Goal: Contribute content: Contribute content

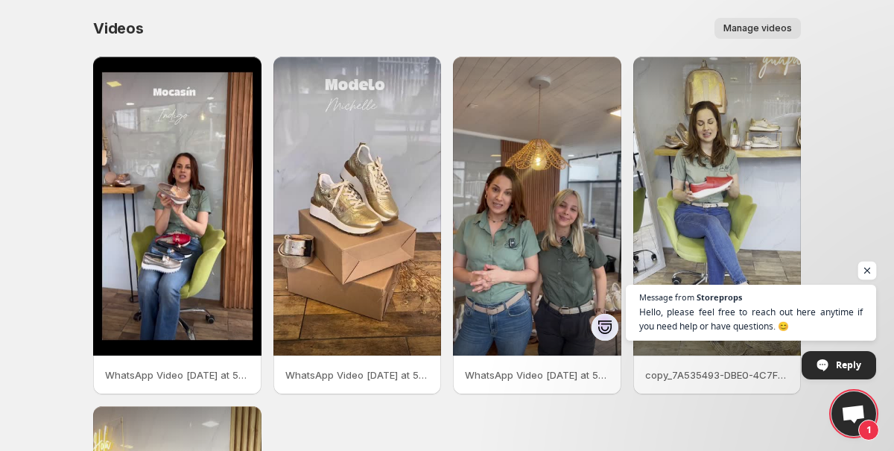
click at [866, 266] on span "Open chat" at bounding box center [867, 271] width 19 height 19
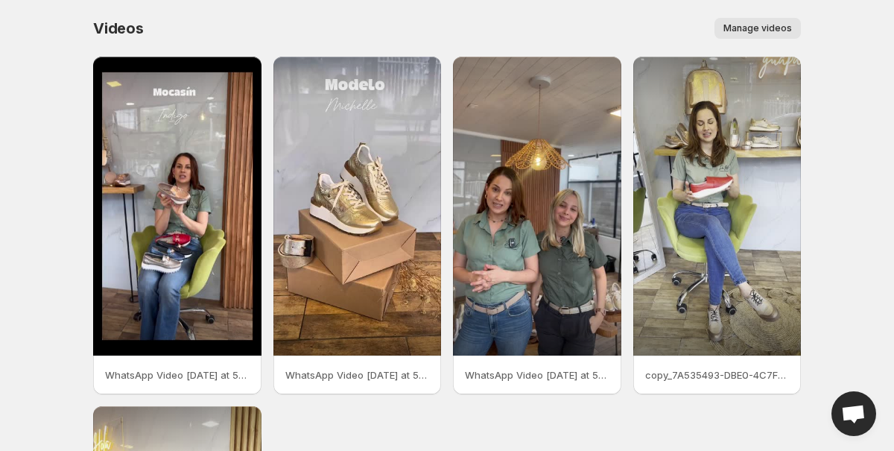
click at [829, 323] on body "Home Feeds Videos Subscription Settings Videos. This page is ready Videos Manag…" at bounding box center [447, 225] width 894 height 451
click at [767, 31] on span "Manage videos" at bounding box center [758, 28] width 69 height 12
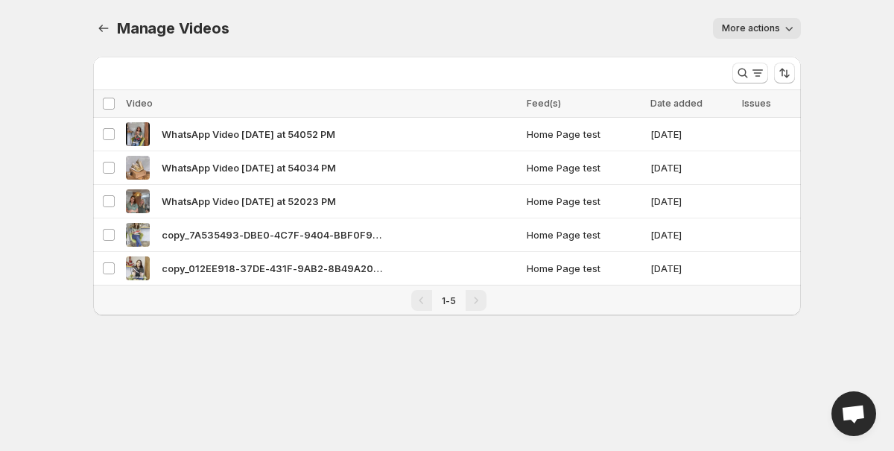
click at [469, 304] on div "Pagination" at bounding box center [476, 300] width 21 height 21
click at [479, 300] on div "Pagination" at bounding box center [476, 300] width 21 height 21
click at [794, 25] on icon "button" at bounding box center [789, 28] width 15 height 15
click at [442, 19] on div "More actions" at bounding box center [524, 28] width 554 height 21
click at [104, 31] on icon "Manage Videos" at bounding box center [103, 28] width 15 height 15
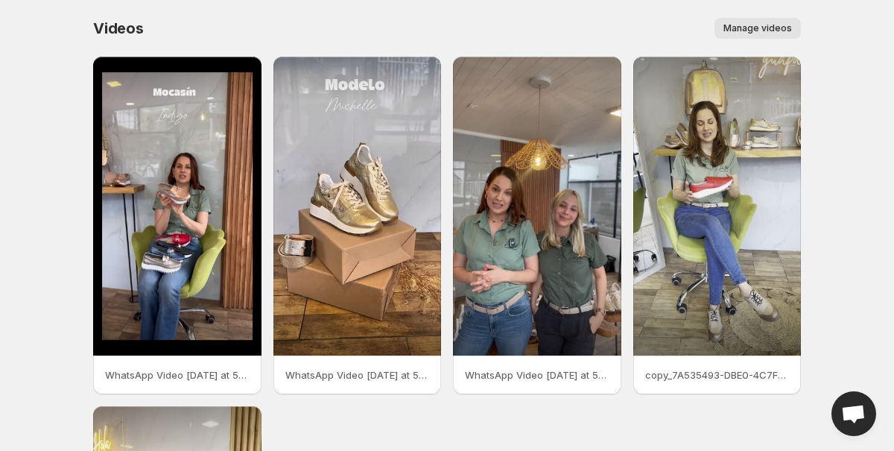
click at [27, 321] on body "Home Feeds Videos Subscription Settings Videos. This page is ready Videos Manag…" at bounding box center [447, 225] width 894 height 451
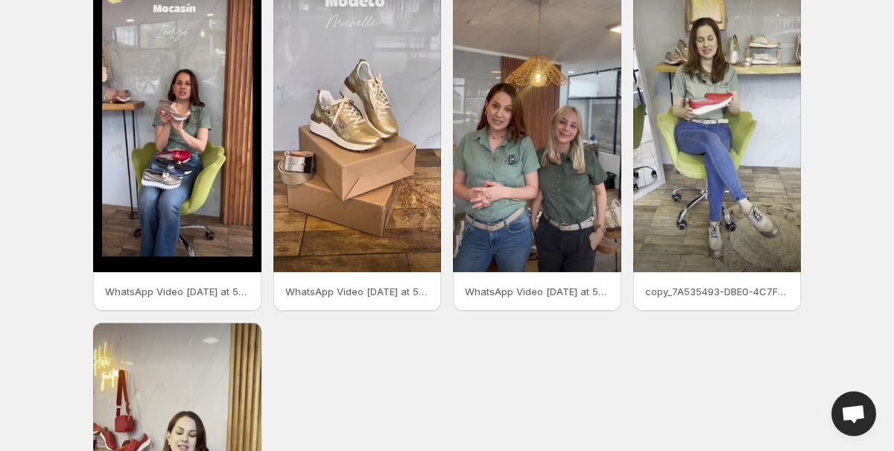
scroll to position [119, 0]
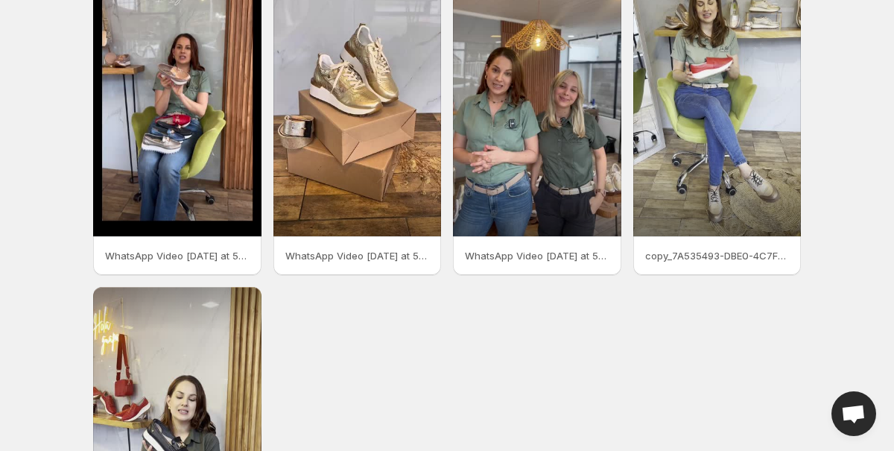
click at [862, 232] on body "Home Feeds Videos Subscription Settings Videos. This page is ready Videos Manag…" at bounding box center [447, 106] width 894 height 451
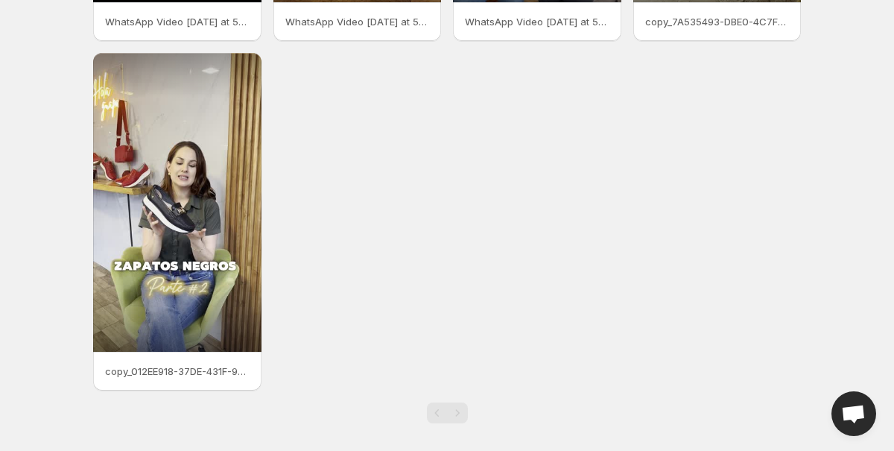
scroll to position [361, 0]
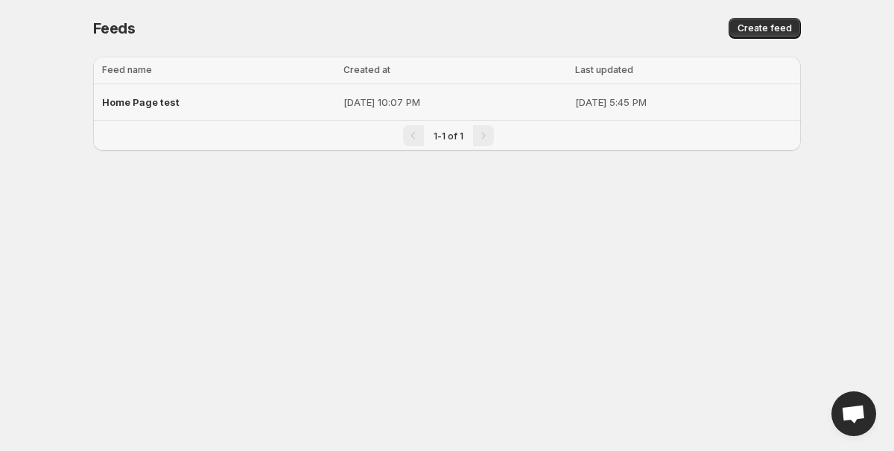
click at [145, 101] on span "Home Page test" at bounding box center [140, 102] width 77 height 12
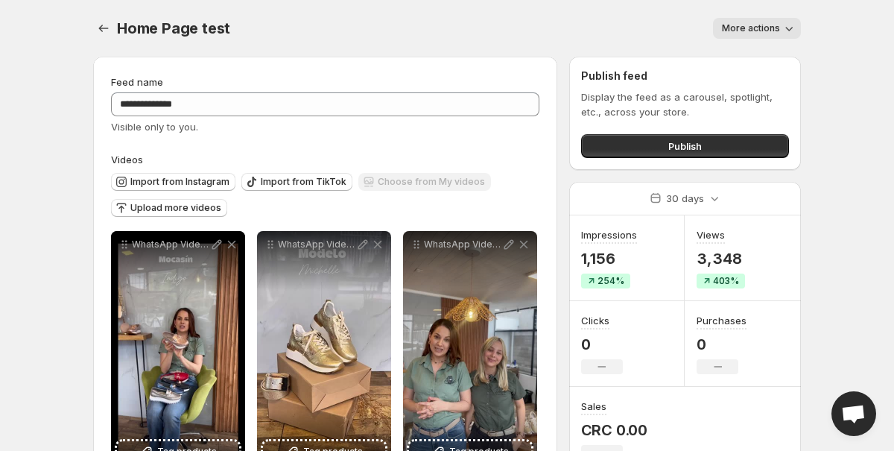
click at [859, 142] on body "**********" at bounding box center [447, 225] width 894 height 451
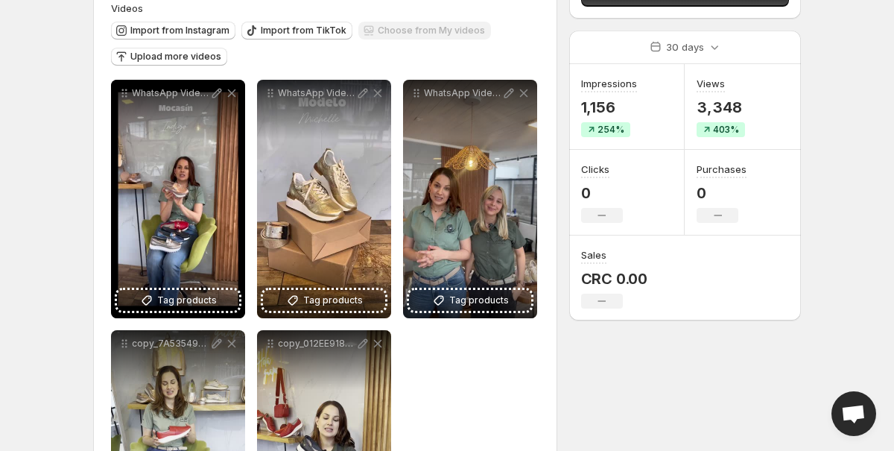
scroll to position [156, 0]
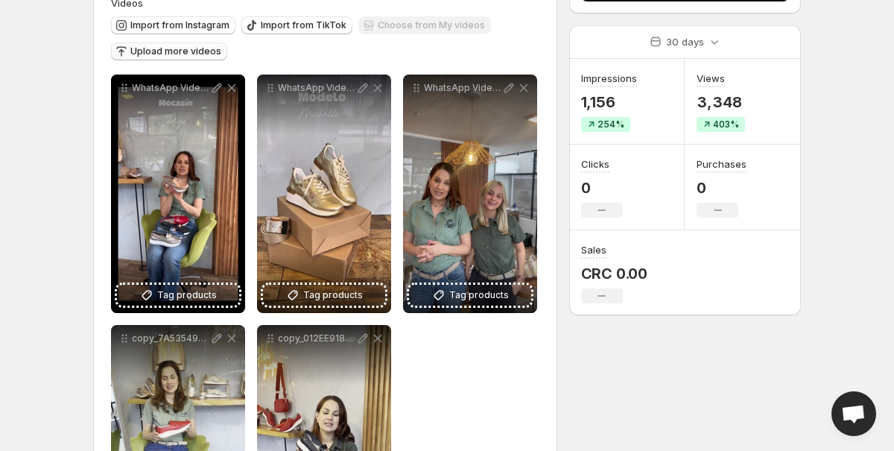
click at [199, 48] on span "Upload more videos" at bounding box center [175, 51] width 91 height 12
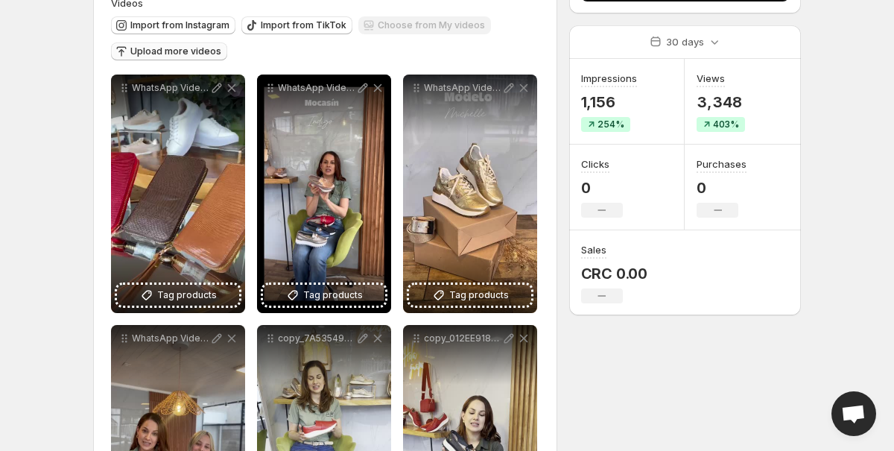
click at [197, 50] on span "Upload more videos" at bounding box center [175, 51] width 91 height 12
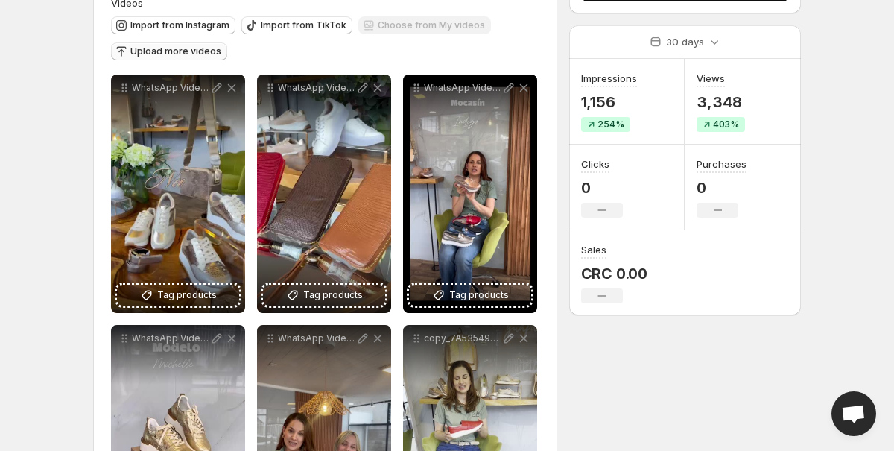
click at [212, 54] on span "Upload more videos" at bounding box center [175, 51] width 91 height 12
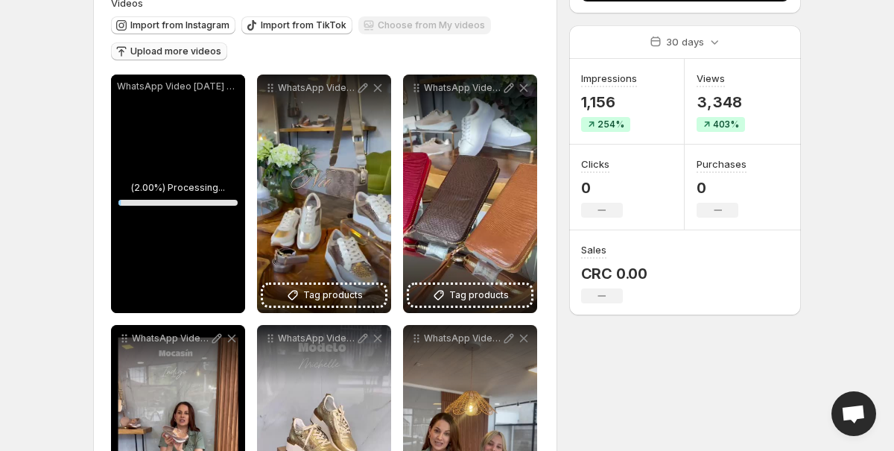
click at [200, 53] on span "Upload more videos" at bounding box center [175, 51] width 91 height 12
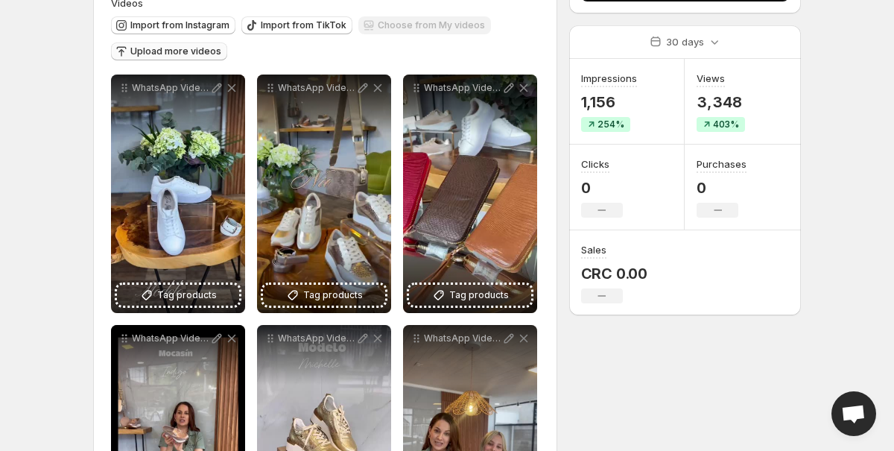
click at [209, 48] on span "Upload more videos" at bounding box center [175, 51] width 91 height 12
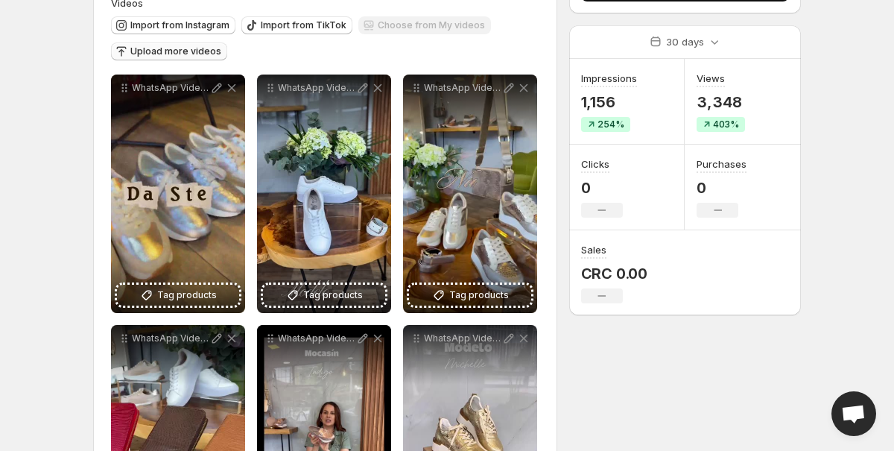
click at [633, 402] on div "**********" at bounding box center [441, 368] width 720 height 961
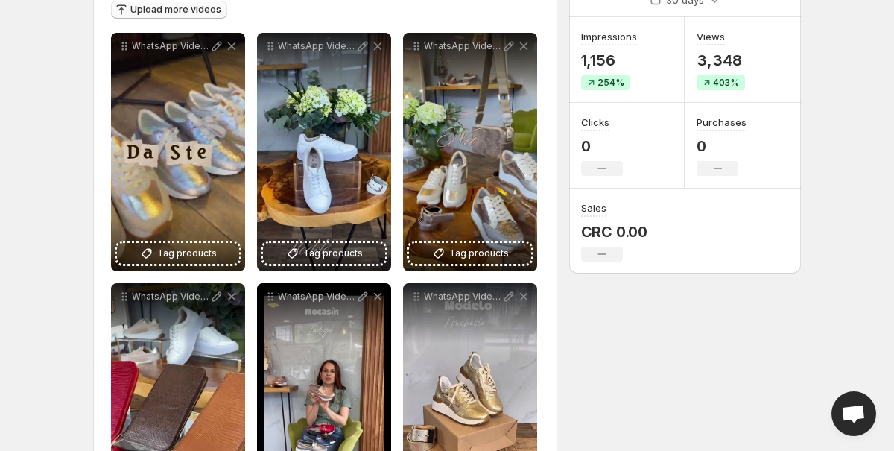
scroll to position [228, 0]
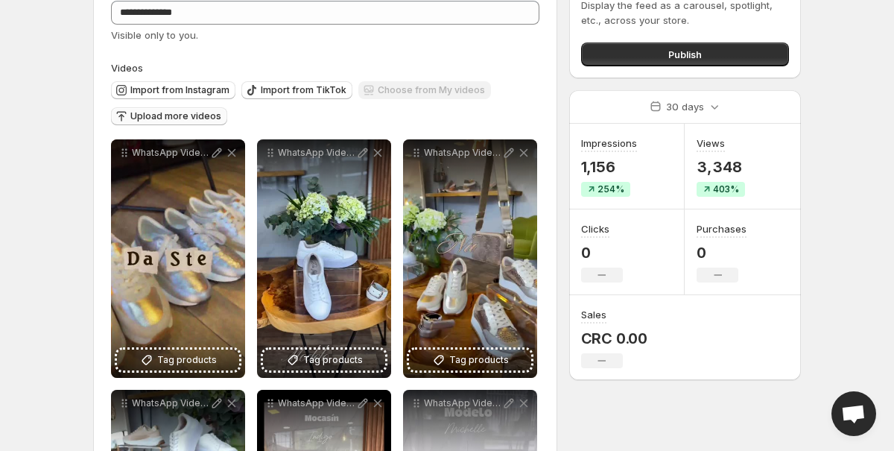
scroll to position [79, 0]
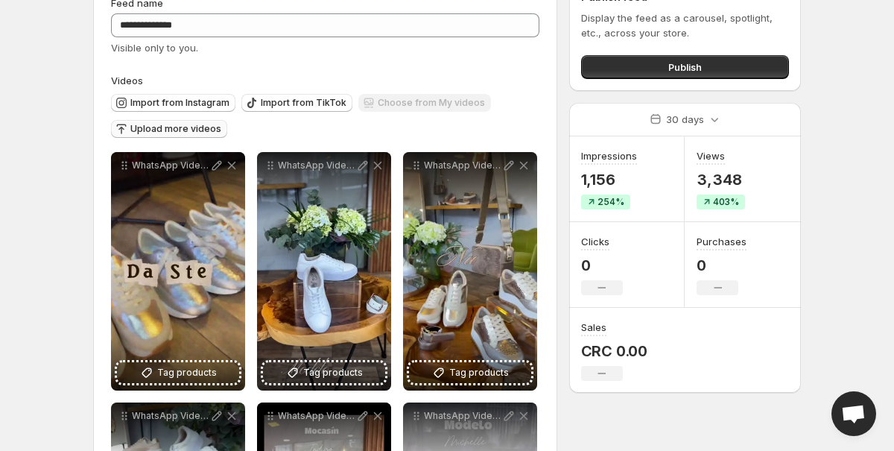
click at [197, 131] on span "Upload more videos" at bounding box center [175, 129] width 91 height 12
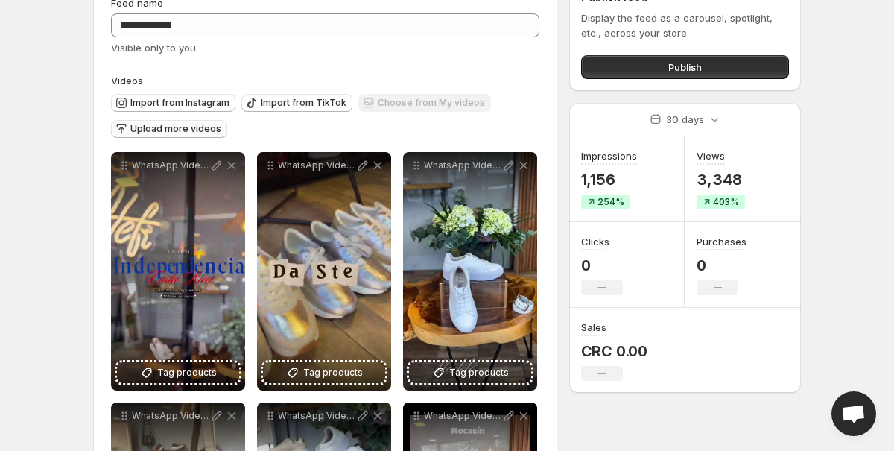
click at [183, 126] on span "Upload more videos" at bounding box center [175, 129] width 91 height 12
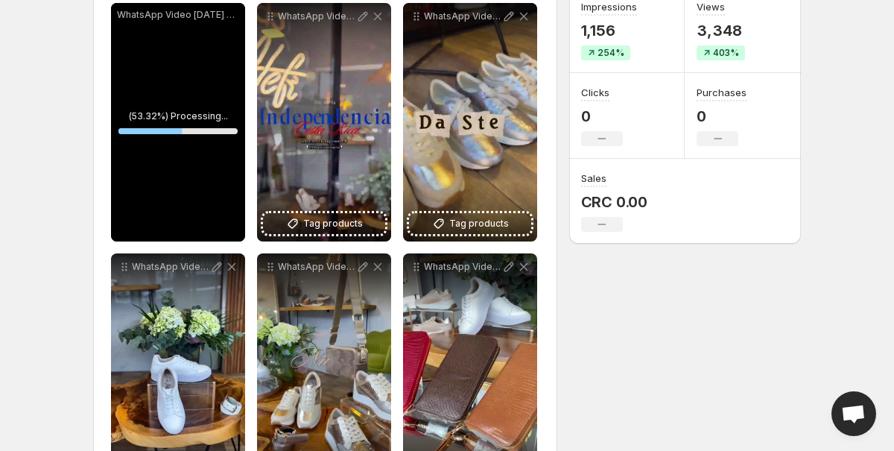
scroll to position [168, 0]
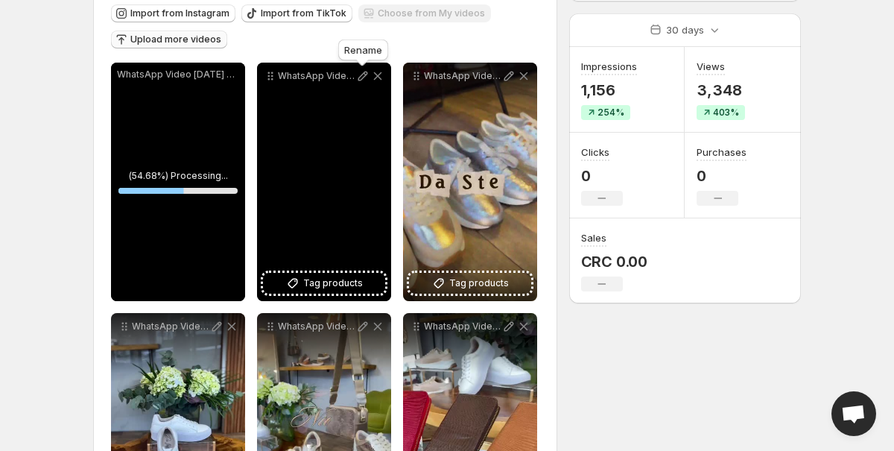
click at [360, 78] on icon at bounding box center [362, 76] width 15 height 15
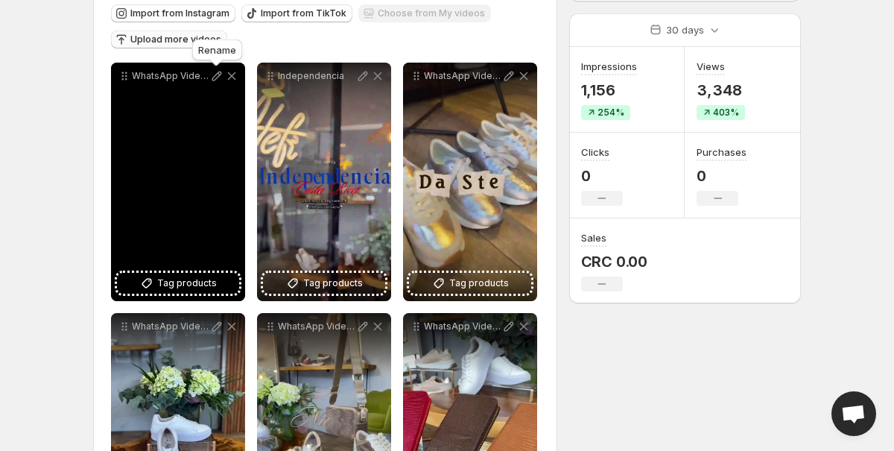
click at [216, 78] on icon at bounding box center [217, 77] width 10 height 10
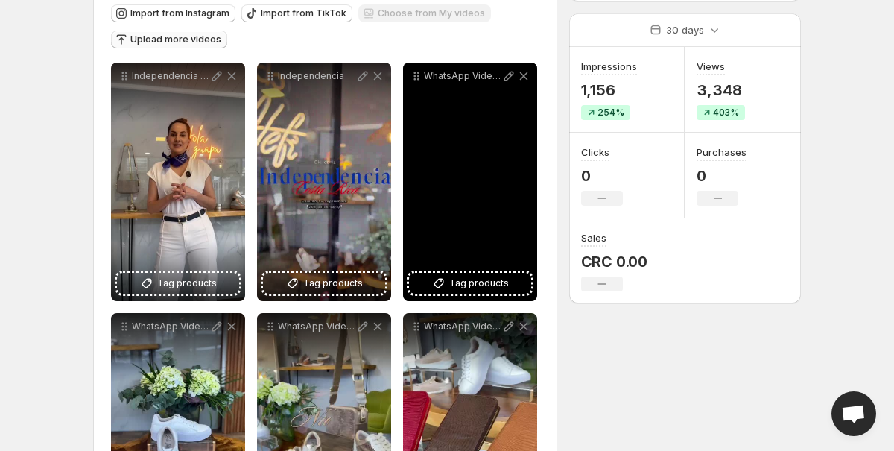
click at [472, 76] on p "WhatsApp Video [DATE] at 45740 PM" at bounding box center [462, 76] width 77 height 12
click at [507, 83] on icon at bounding box center [508, 76] width 15 height 15
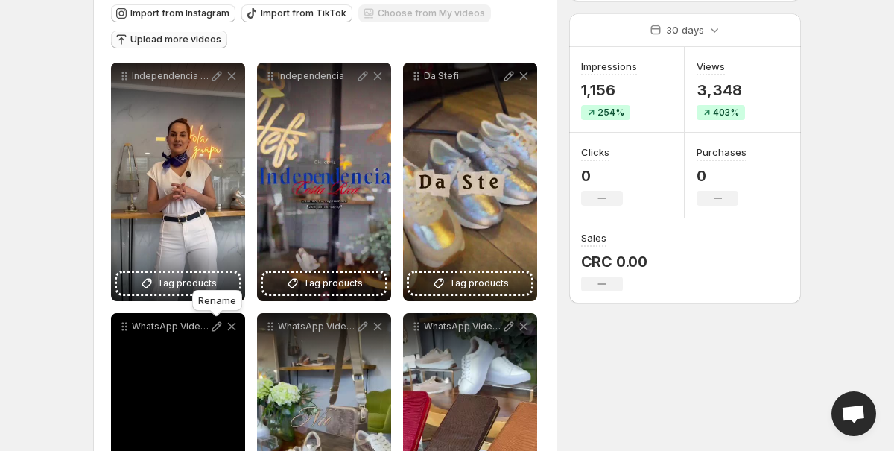
click at [218, 326] on icon at bounding box center [216, 326] width 15 height 15
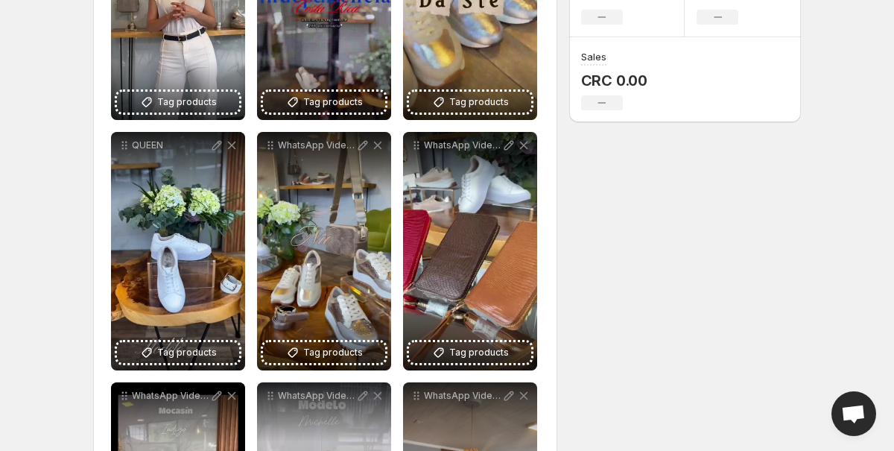
scroll to position [377, 0]
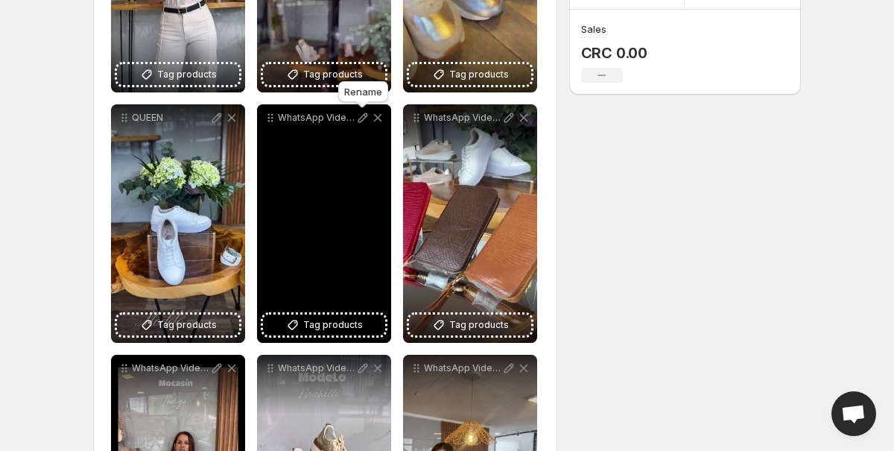
click at [361, 115] on icon at bounding box center [362, 117] width 15 height 15
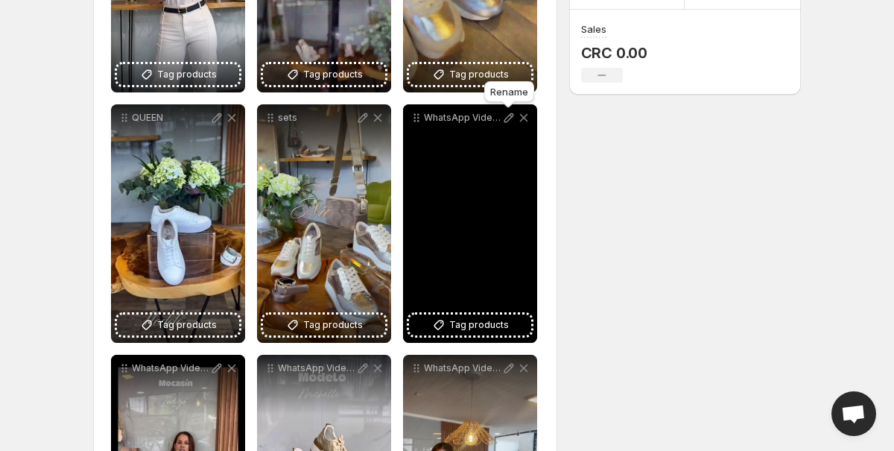
click at [509, 119] on icon at bounding box center [509, 118] width 10 height 10
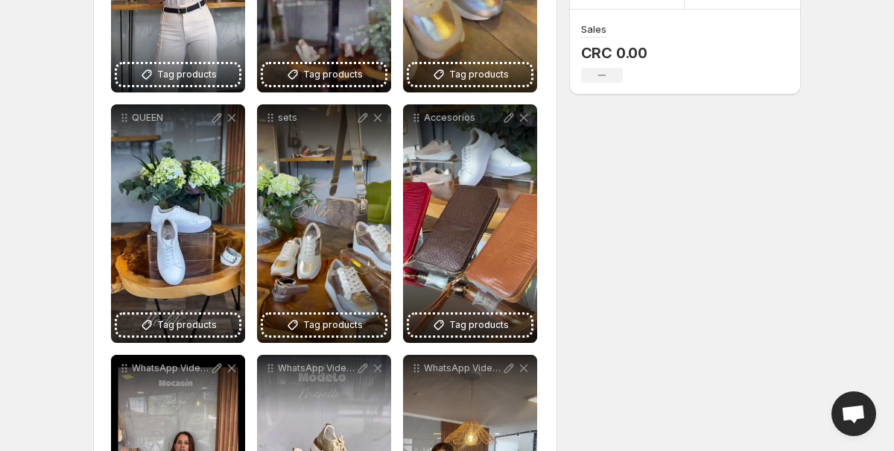
click at [587, 304] on div "**********" at bounding box center [441, 274] width 720 height 1212
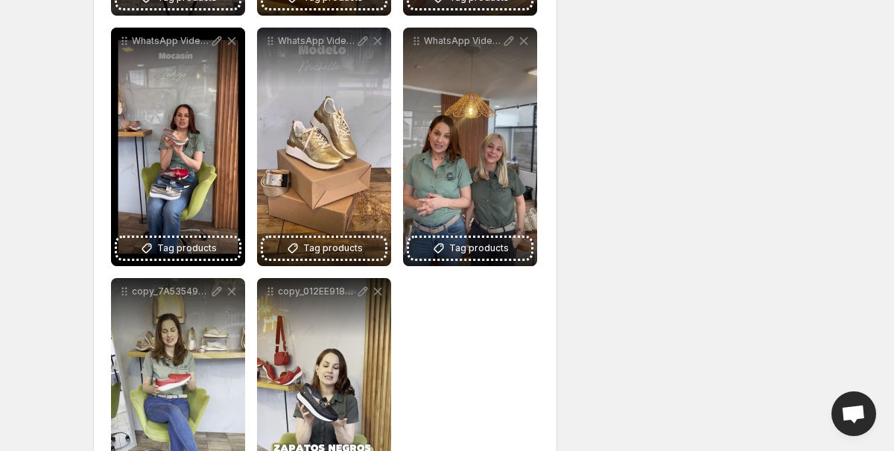
scroll to position [705, 0]
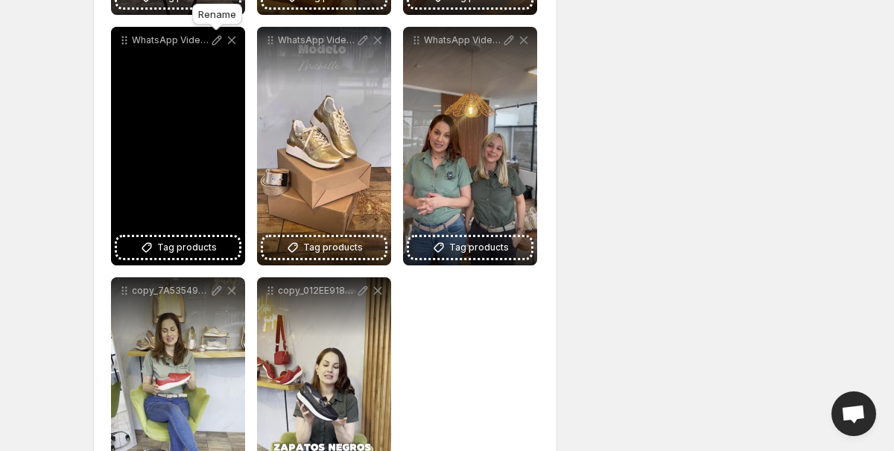
click at [215, 42] on icon at bounding box center [216, 40] width 15 height 15
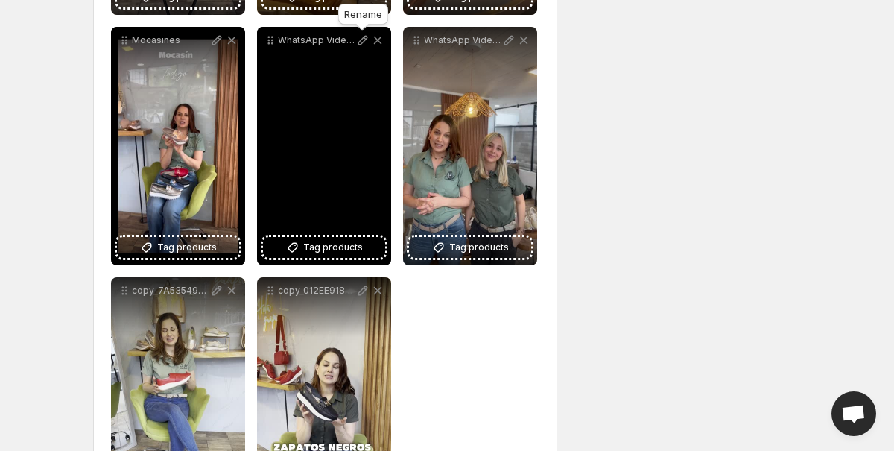
click at [364, 40] on icon at bounding box center [362, 40] width 15 height 15
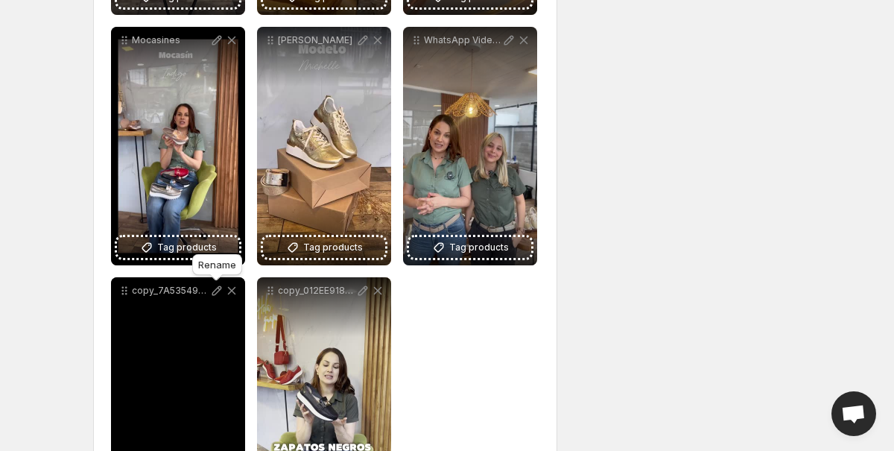
click at [218, 290] on icon at bounding box center [216, 290] width 15 height 15
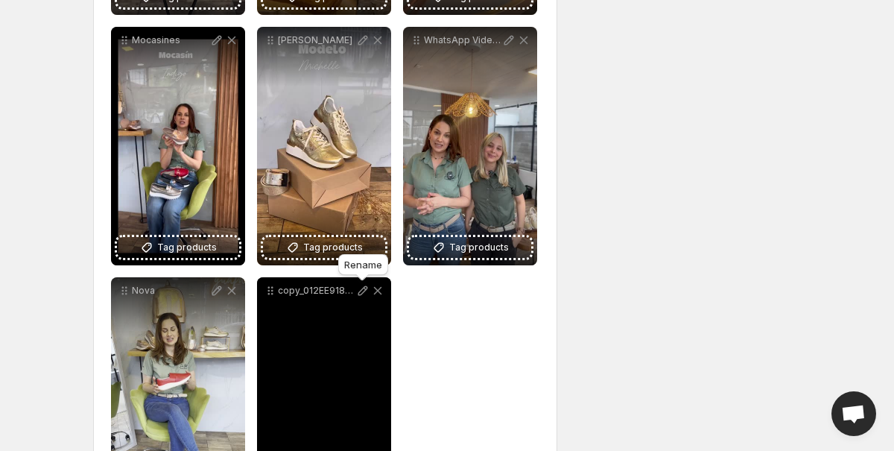
click at [364, 288] on icon at bounding box center [363, 291] width 10 height 10
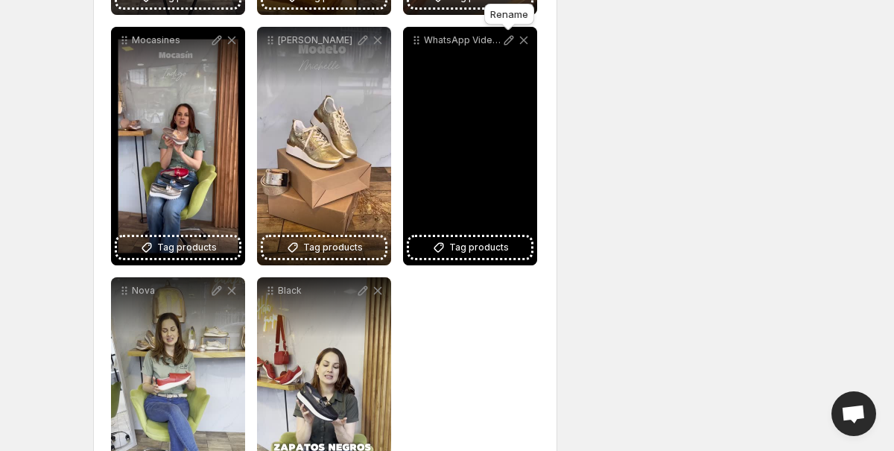
click at [504, 39] on icon at bounding box center [508, 40] width 15 height 15
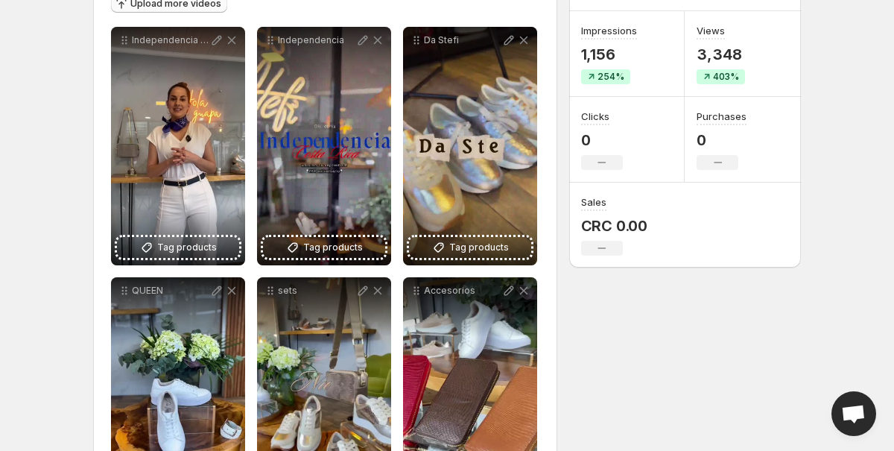
scroll to position [198, 0]
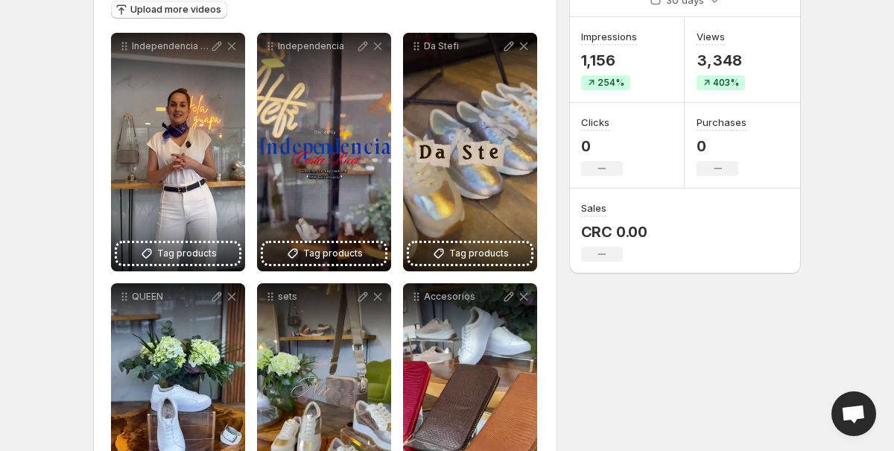
click at [653, 358] on div "**********" at bounding box center [441, 452] width 720 height 1212
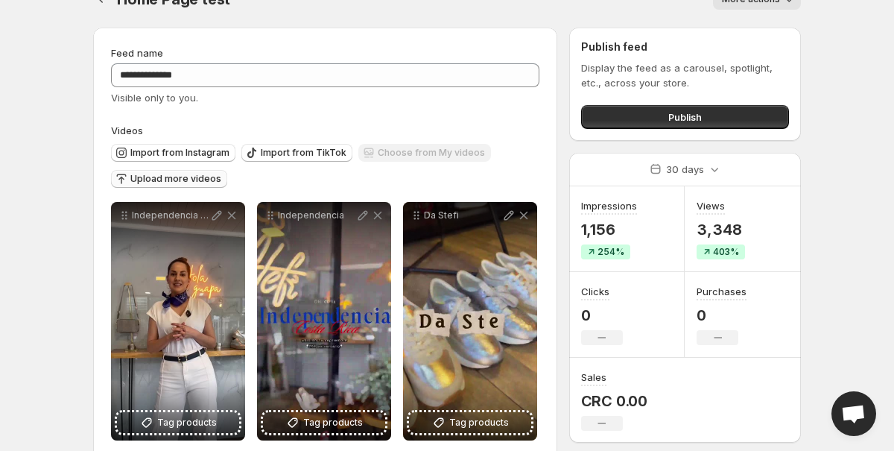
scroll to position [19, 0]
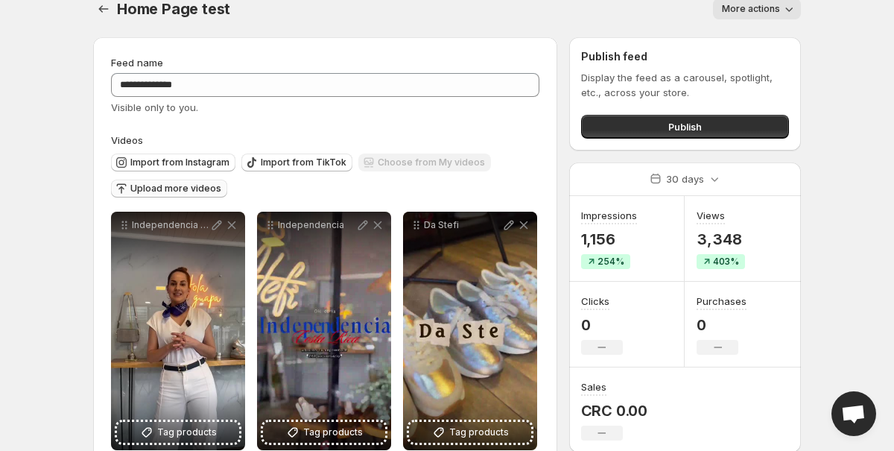
click at [201, 193] on span "Upload more videos" at bounding box center [175, 189] width 91 height 12
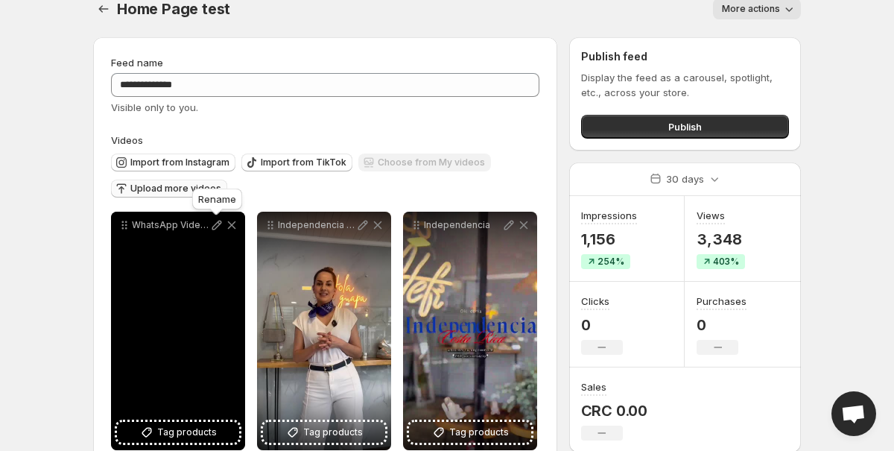
click at [218, 224] on icon at bounding box center [216, 225] width 15 height 15
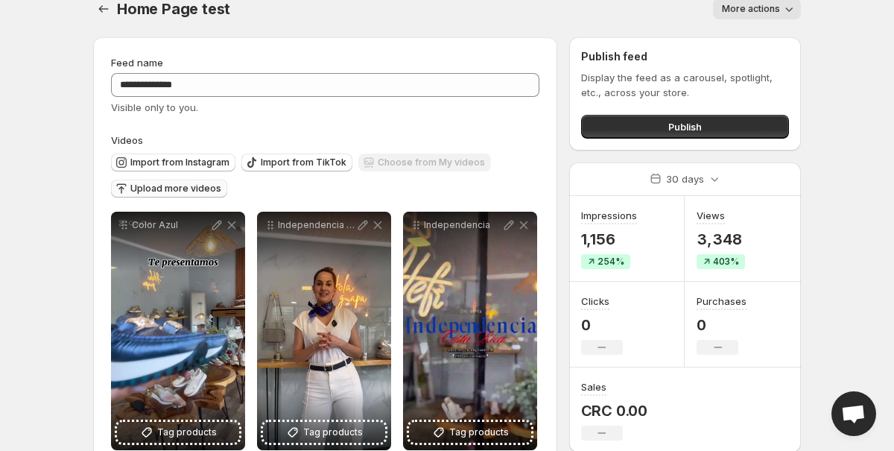
click at [869, 187] on body "**********" at bounding box center [447, 206] width 894 height 451
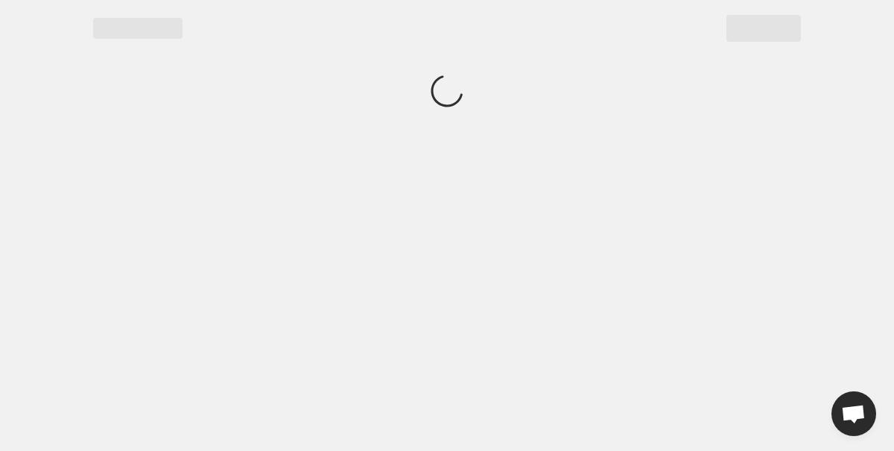
scroll to position [0, 0]
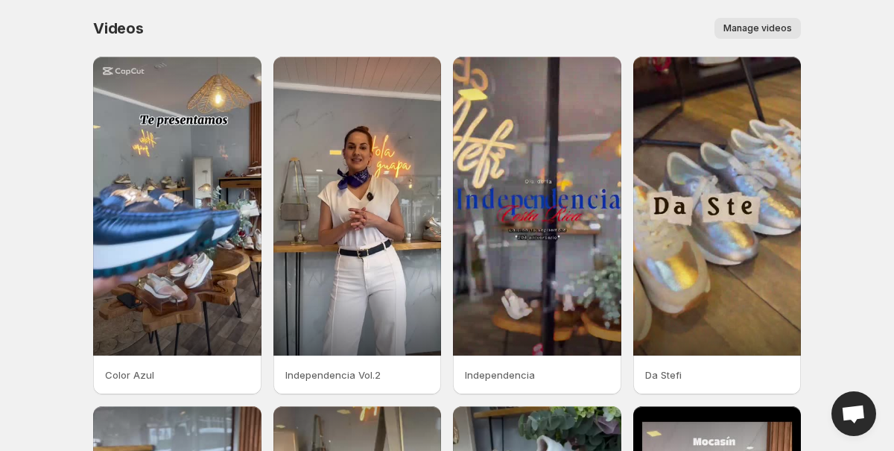
click at [839, 230] on body "Home Feeds Videos Subscription Settings Videos. This page is ready Videos Manag…" at bounding box center [447, 225] width 894 height 451
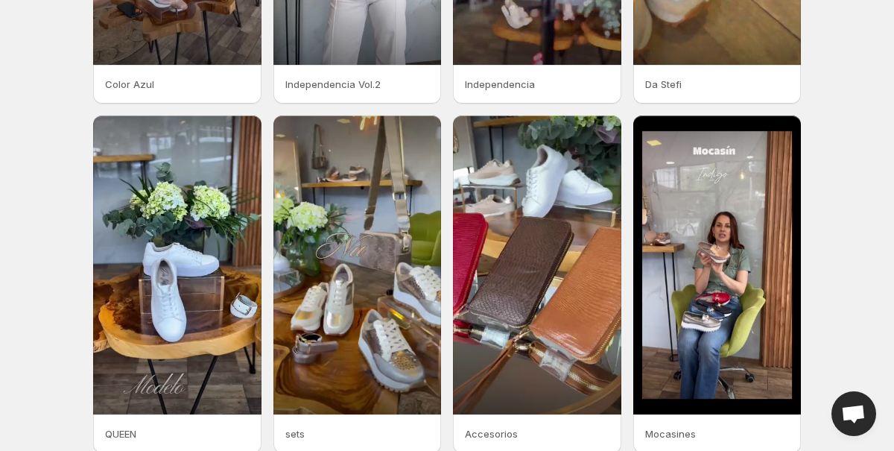
scroll to position [361, 0]
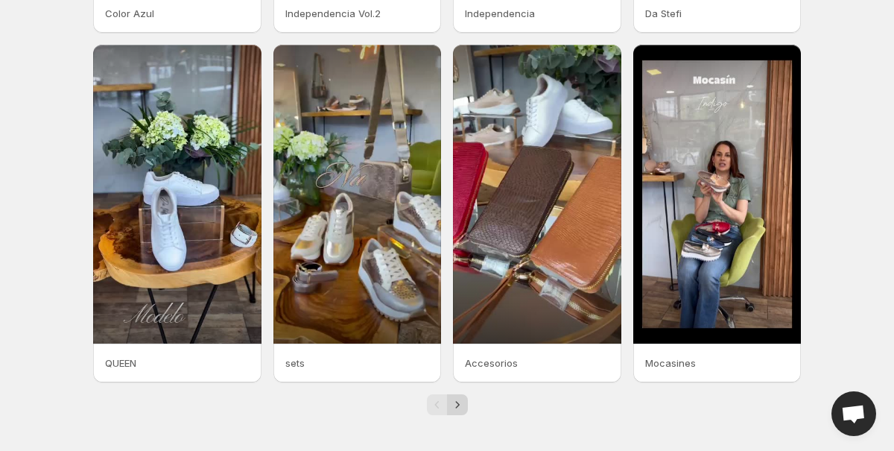
click at [458, 407] on icon "Next" at bounding box center [457, 404] width 15 height 15
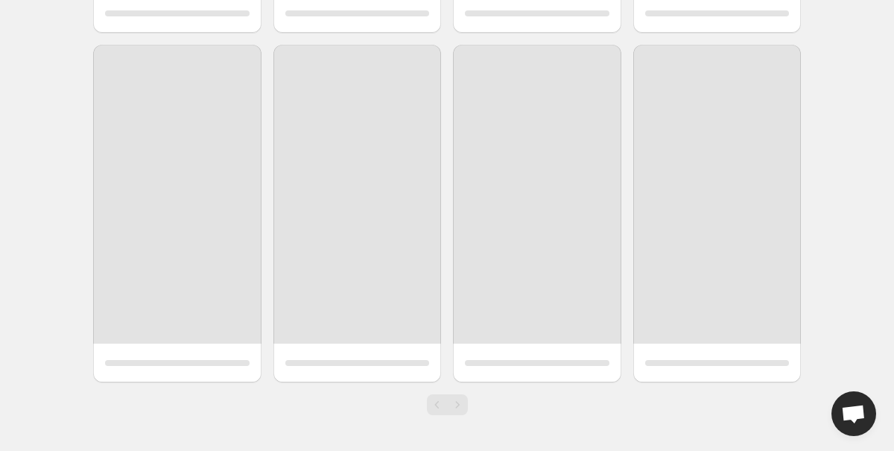
scroll to position [12, 0]
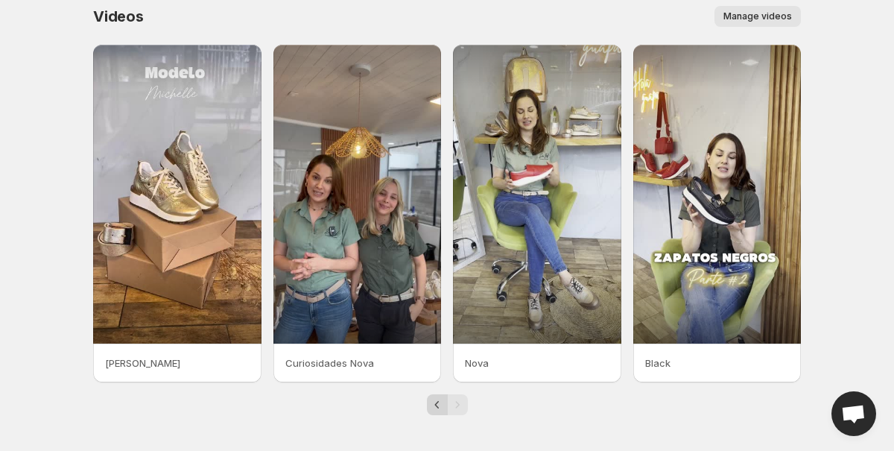
click at [436, 402] on icon "Previous" at bounding box center [437, 404] width 15 height 15
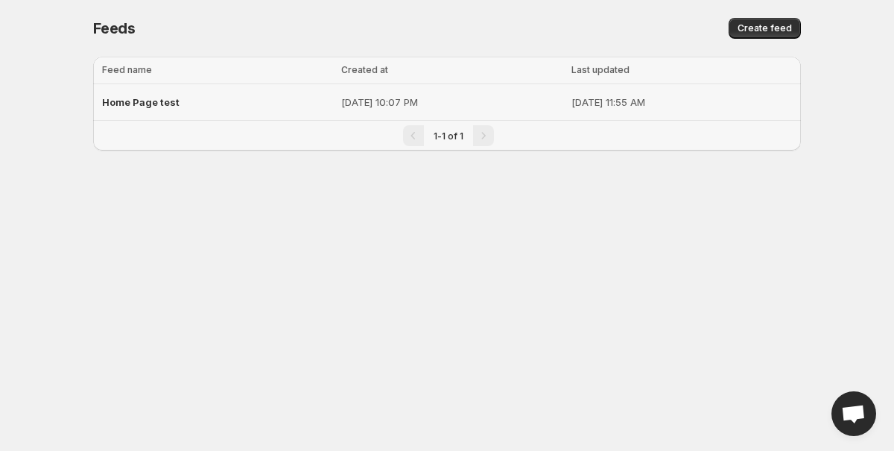
click at [173, 99] on span "Home Page test" at bounding box center [140, 102] width 77 height 12
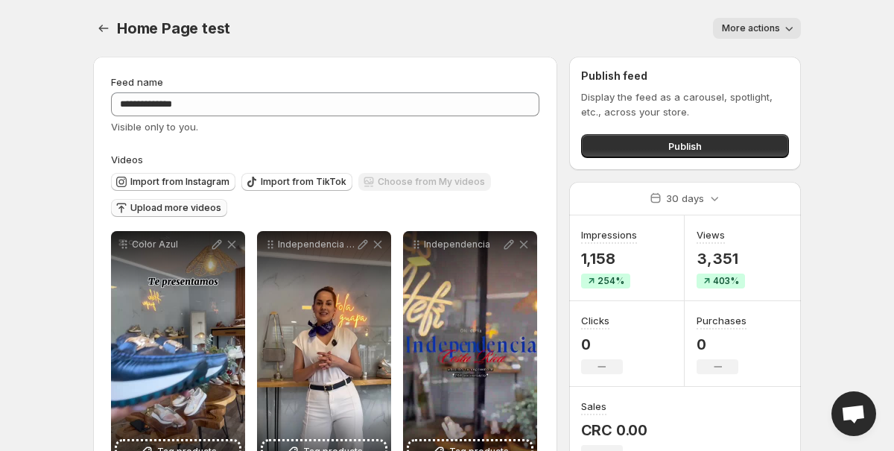
click at [145, 209] on span "Upload more videos" at bounding box center [175, 208] width 91 height 12
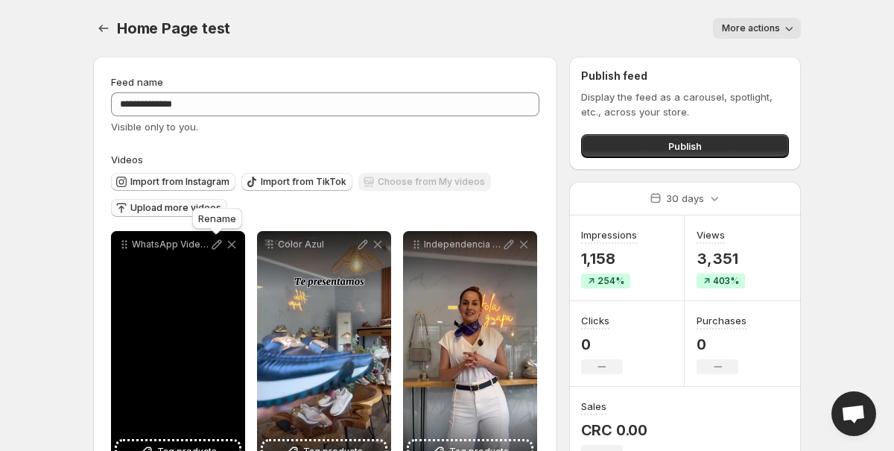
click at [215, 247] on icon at bounding box center [217, 245] width 10 height 10
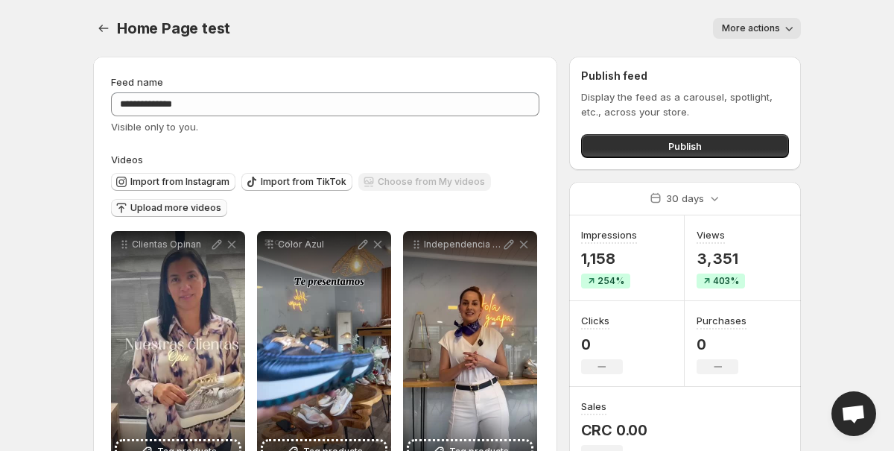
click at [835, 197] on body "**********" at bounding box center [447, 225] width 894 height 451
